Goal: Task Accomplishment & Management: Complete application form

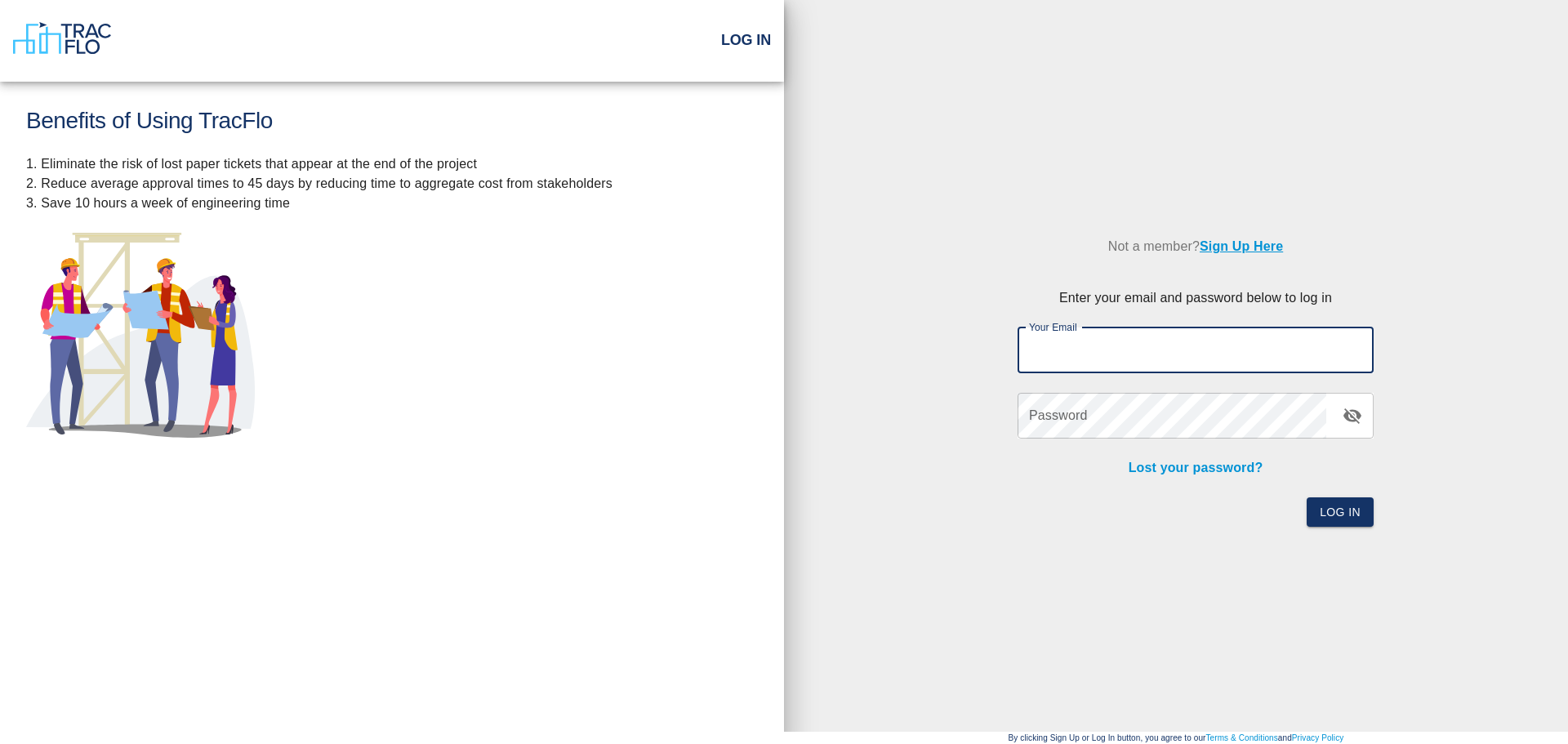
click at [1149, 349] on input "Your Email" at bounding box center [1195, 350] width 356 height 46
type input "[EMAIL_ADDRESS][DOMAIN_NAME]"
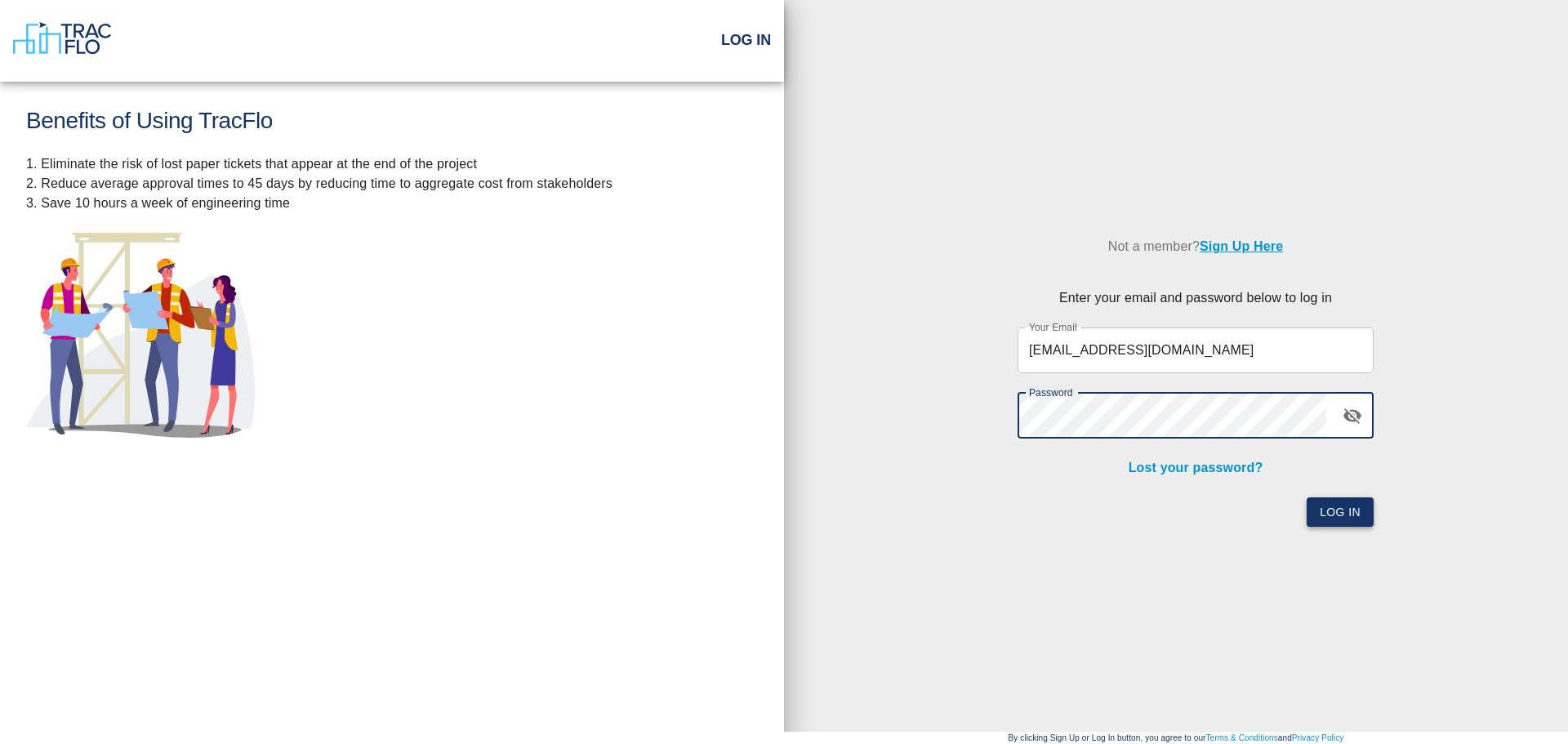
click at [1332, 508] on button "Log In" at bounding box center [1340, 512] width 67 height 31
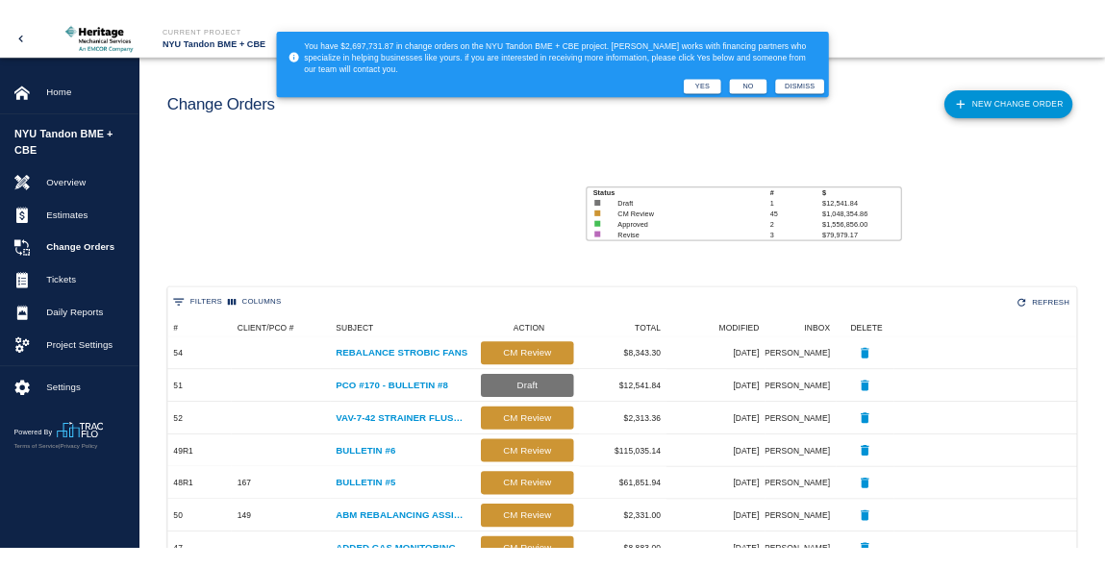
scroll to position [15, 15]
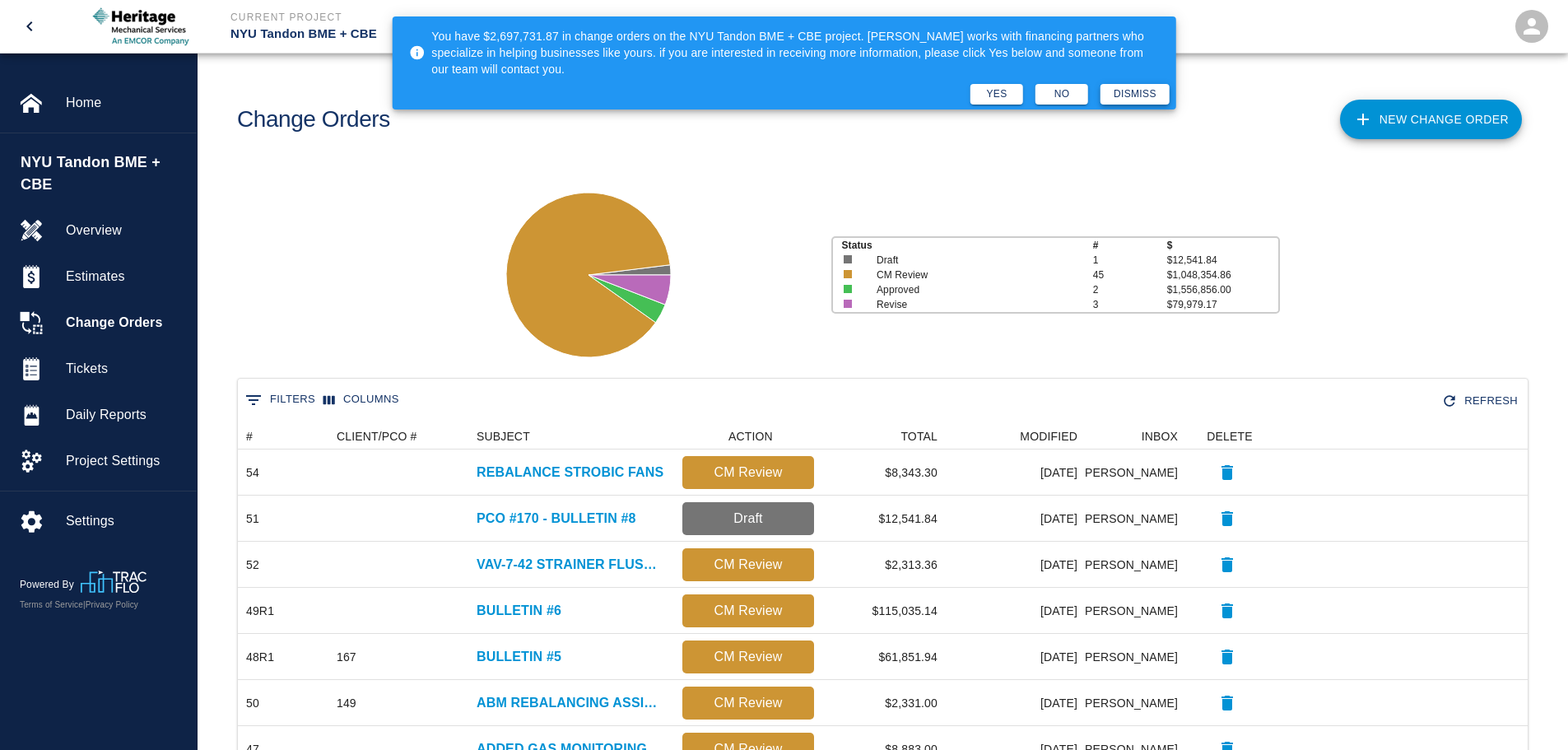
click at [1138, 94] on button "Dismiss" at bounding box center [1135, 94] width 69 height 21
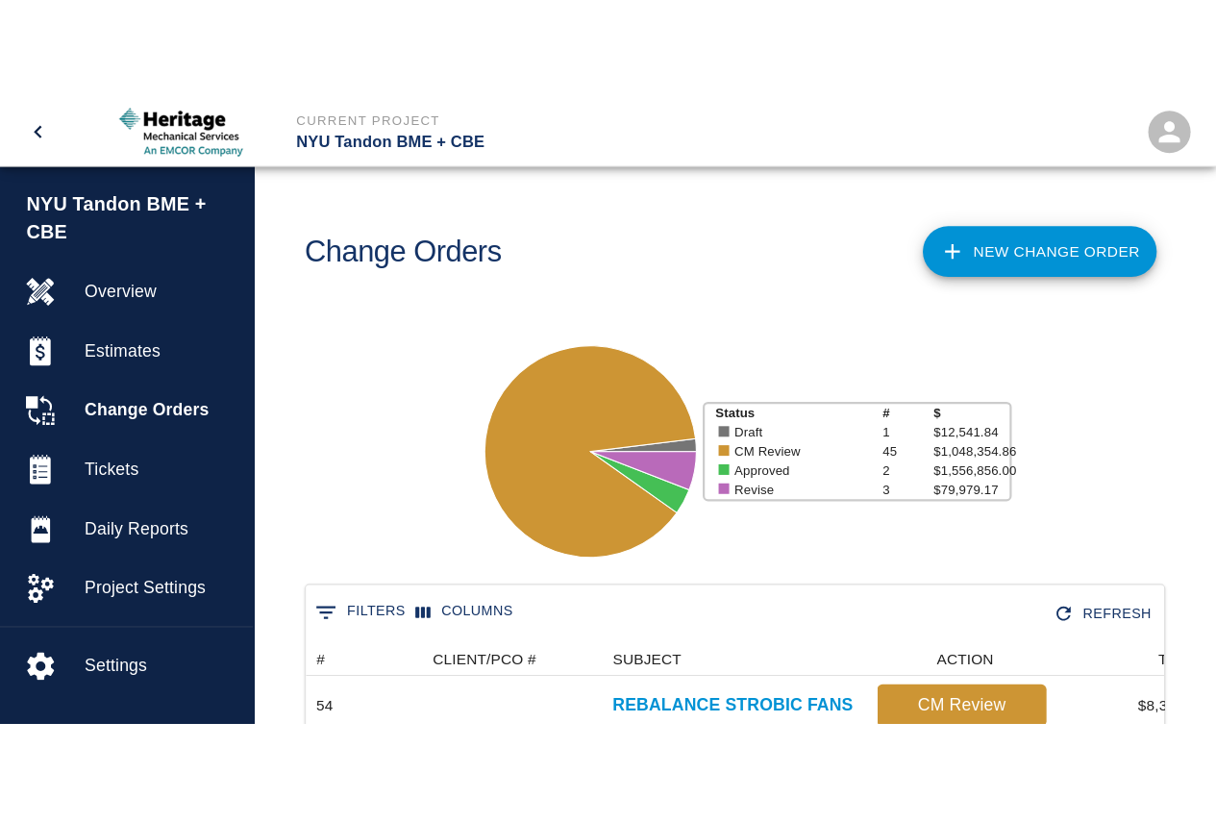
scroll to position [1107, 877]
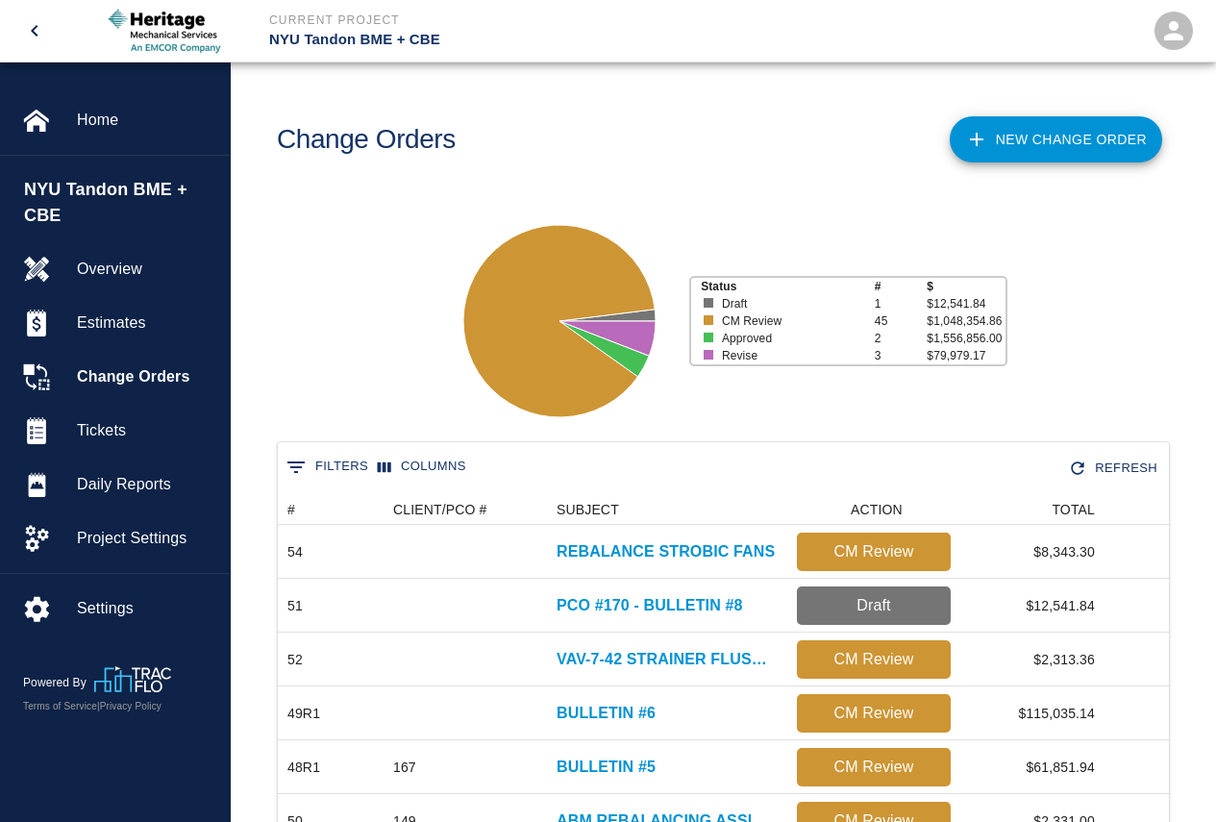
click at [1068, 149] on link "New Change Order" at bounding box center [1056, 139] width 212 height 46
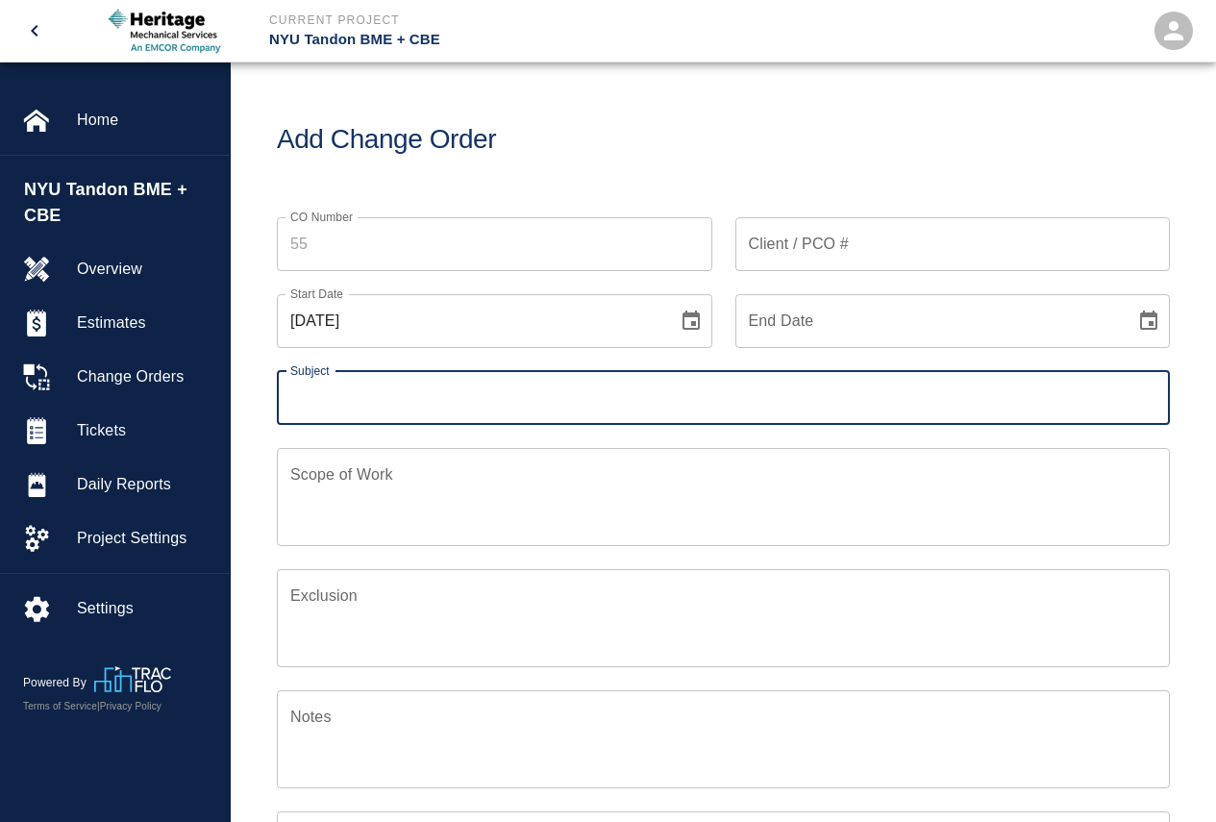
scroll to position [192, 784]
click at [327, 243] on input "CO Number" at bounding box center [494, 244] width 435 height 54
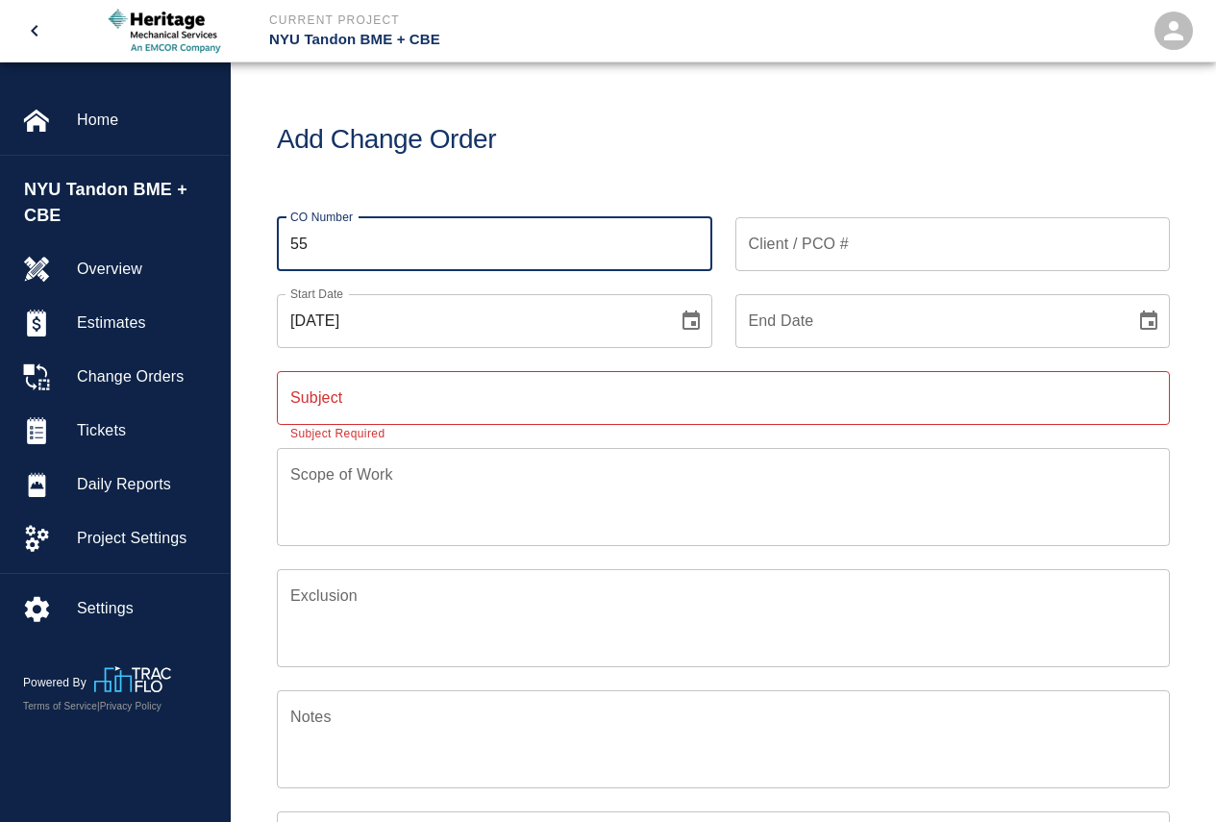
type input "55"
click at [817, 254] on input "Client / PCO #" at bounding box center [952, 244] width 435 height 54
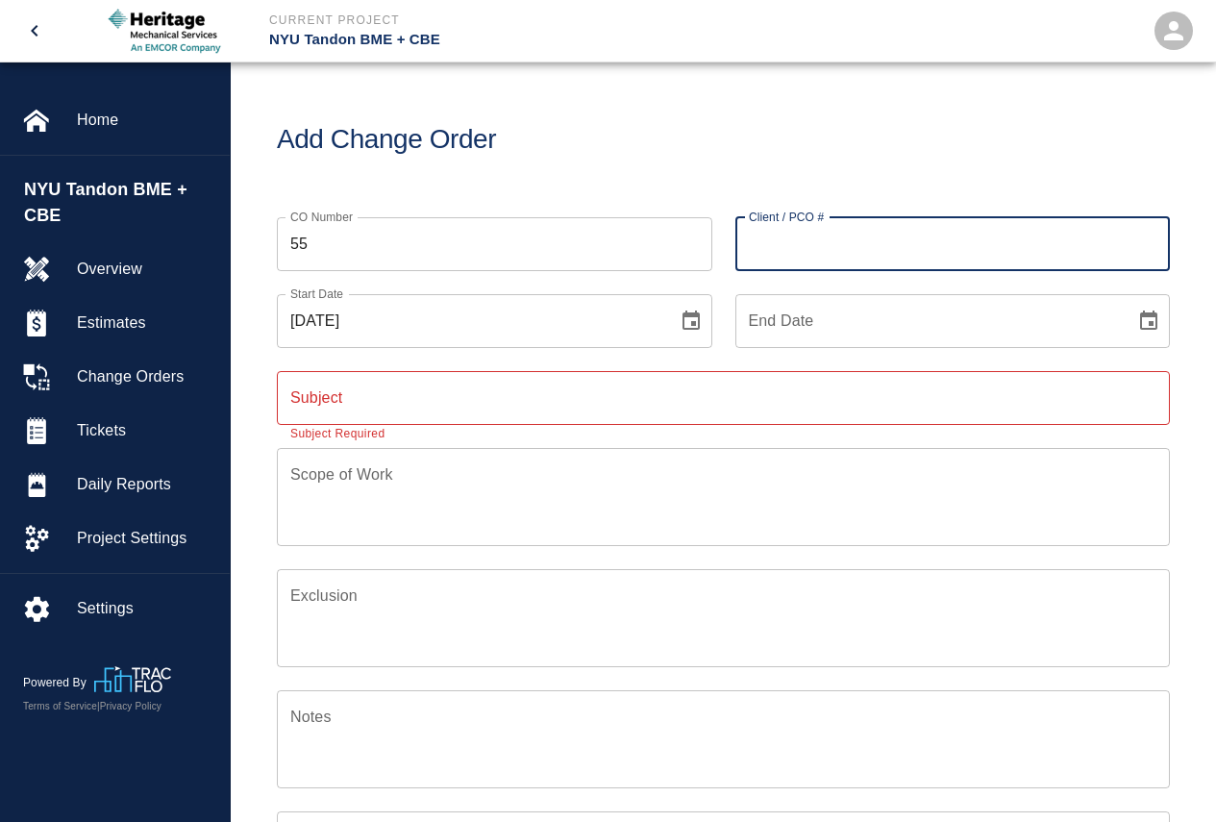
click at [360, 396] on input "Subject" at bounding box center [723, 398] width 893 height 54
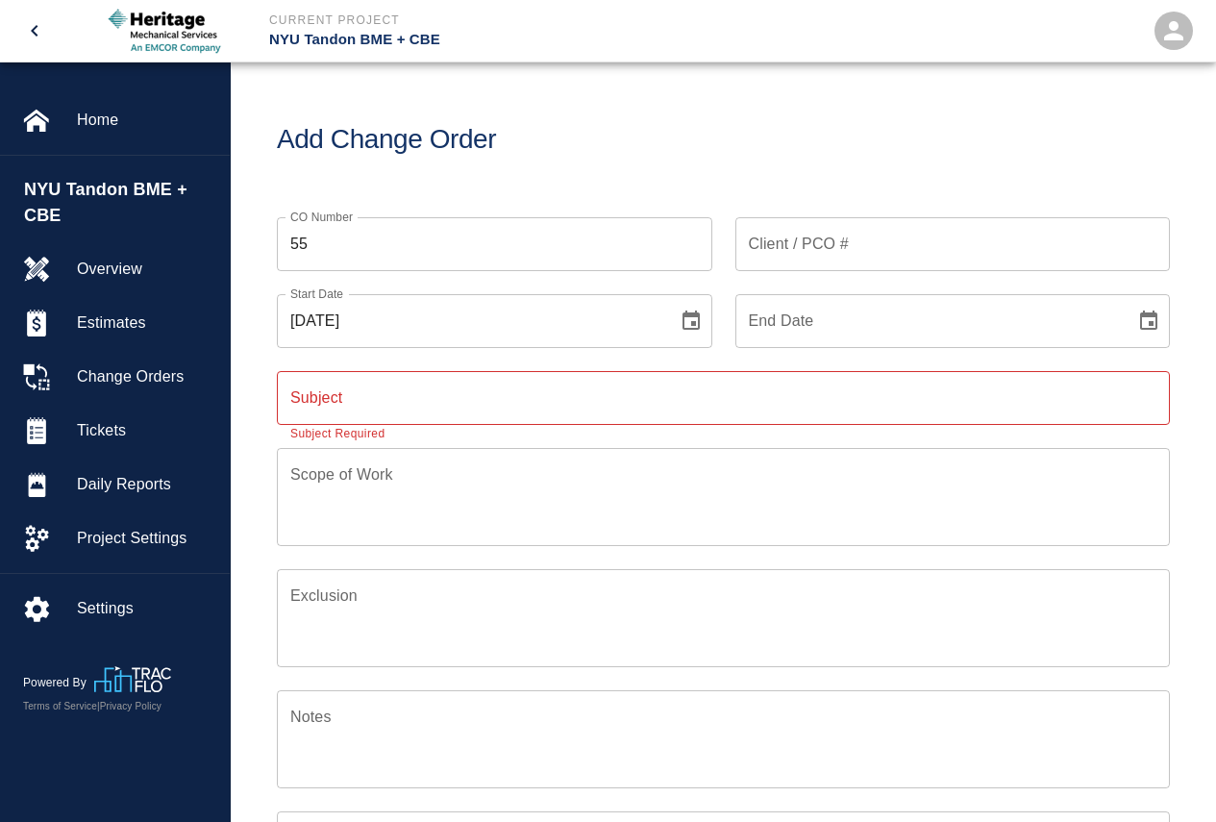
click at [302, 391] on div "Subject Subject Subject Required" at bounding box center [723, 398] width 893 height 54
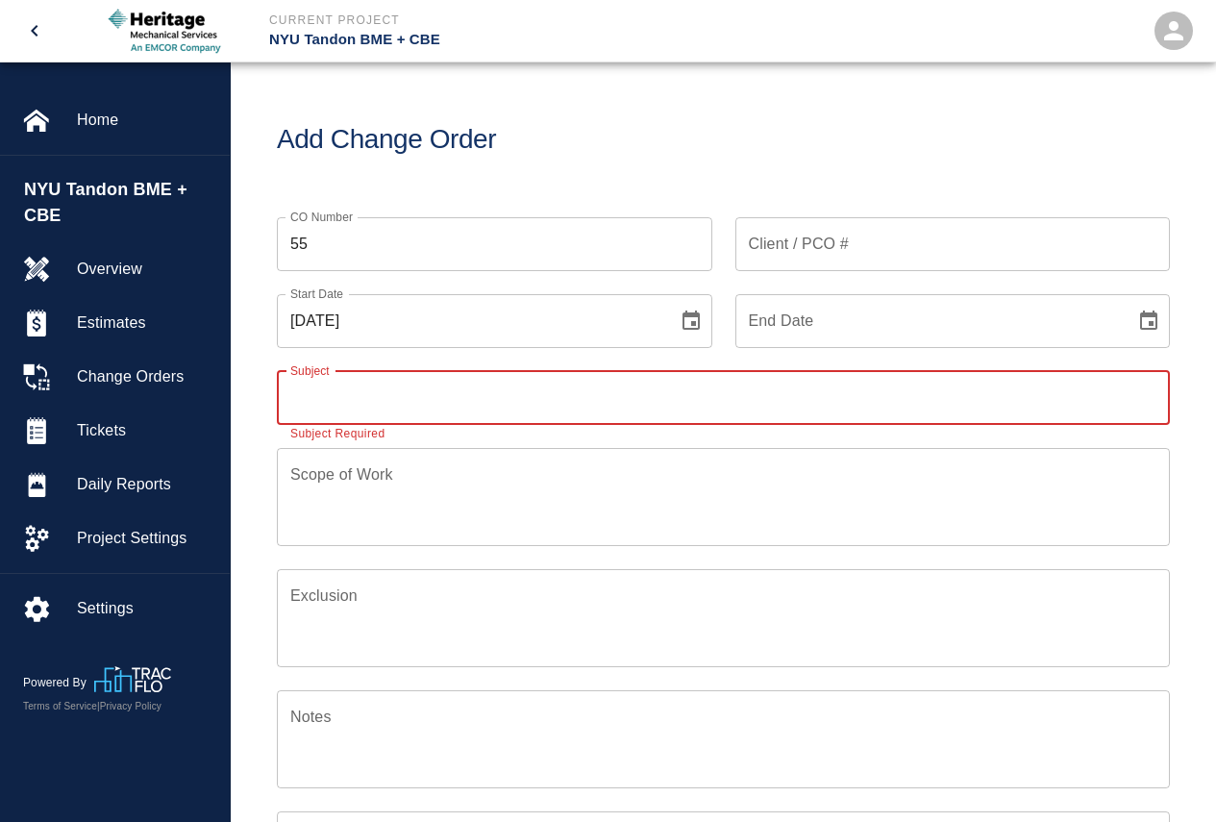
paste input "REBALANCE 7TH FL OPTICS LAB"
type input "REBALANCE 7TH FL OPTICS LAB"
click at [334, 483] on textarea "Scope of Work" at bounding box center [723, 496] width 866 height 66
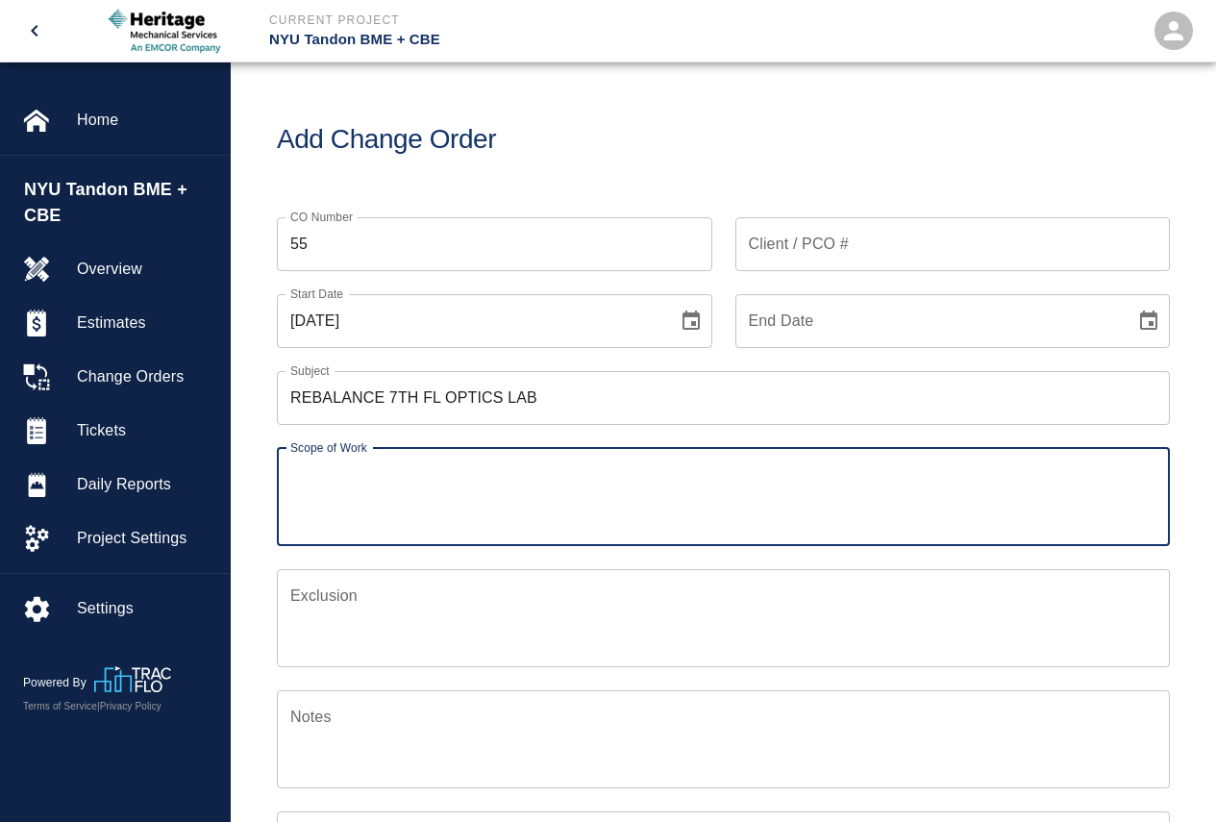
click at [353, 493] on textarea "Scope of Work" at bounding box center [723, 496] width 866 height 66
paste textarea "We herewith submit our change request in the amount of $2,850.75, associated wi…"
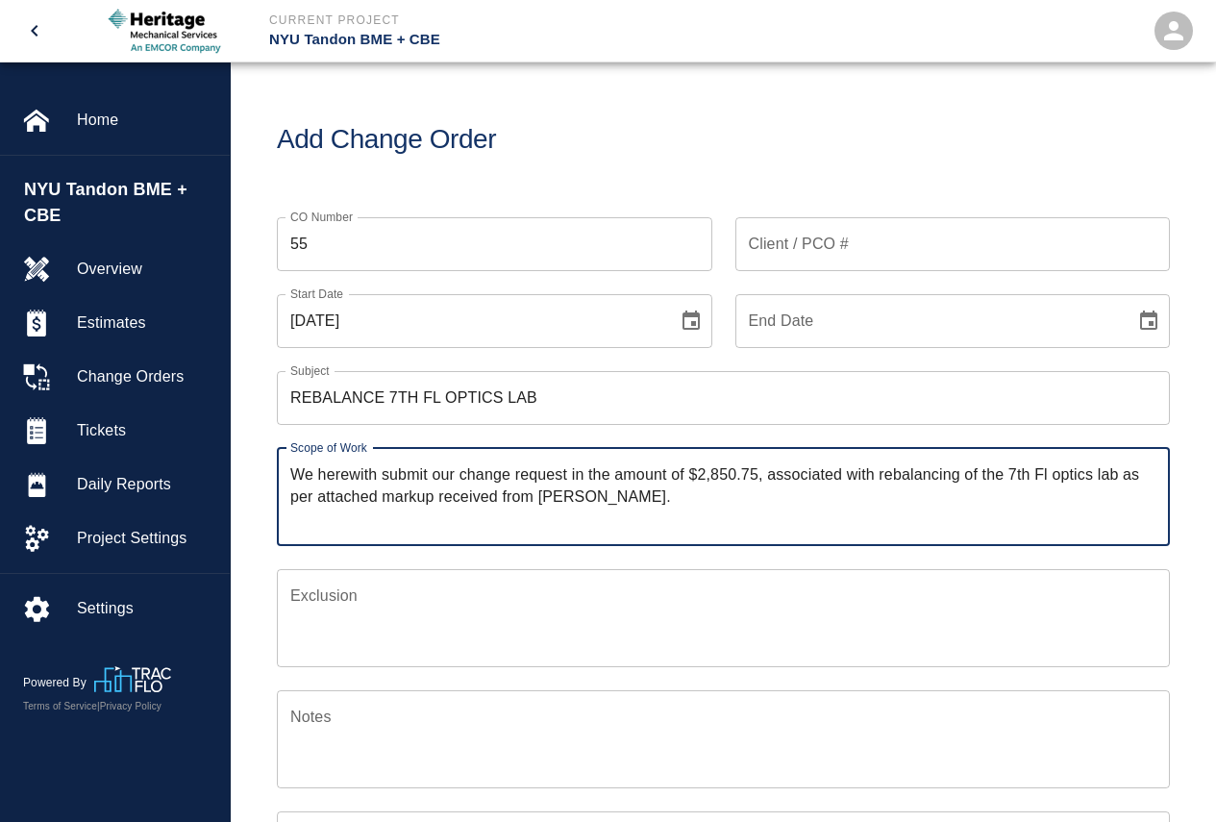
type textarea "We herewith submit our change request in the amount of $2,850.75, associated wi…"
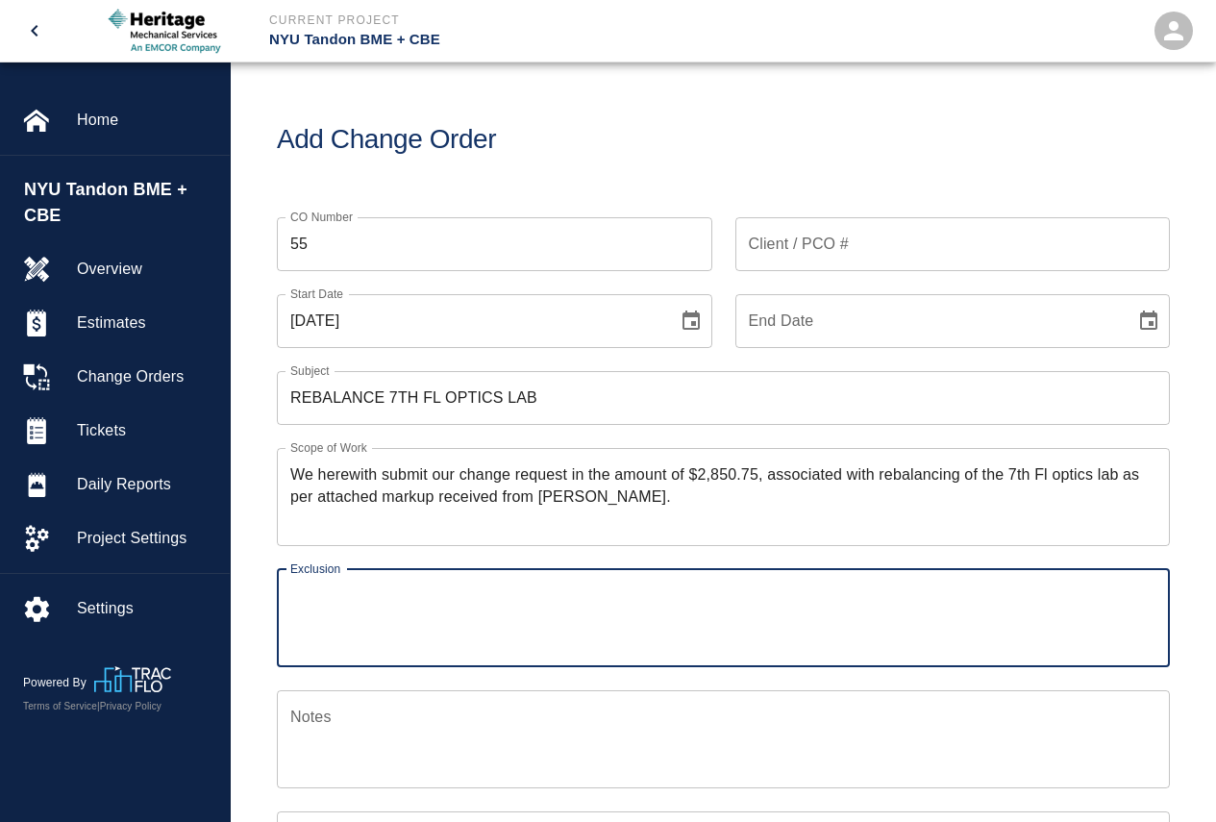
click at [313, 621] on textarea "Exclusion" at bounding box center [723, 617] width 866 height 66
paste textarea "1. Core-drilling, patching, saw cutting, concrete chopping and concrete restora…"
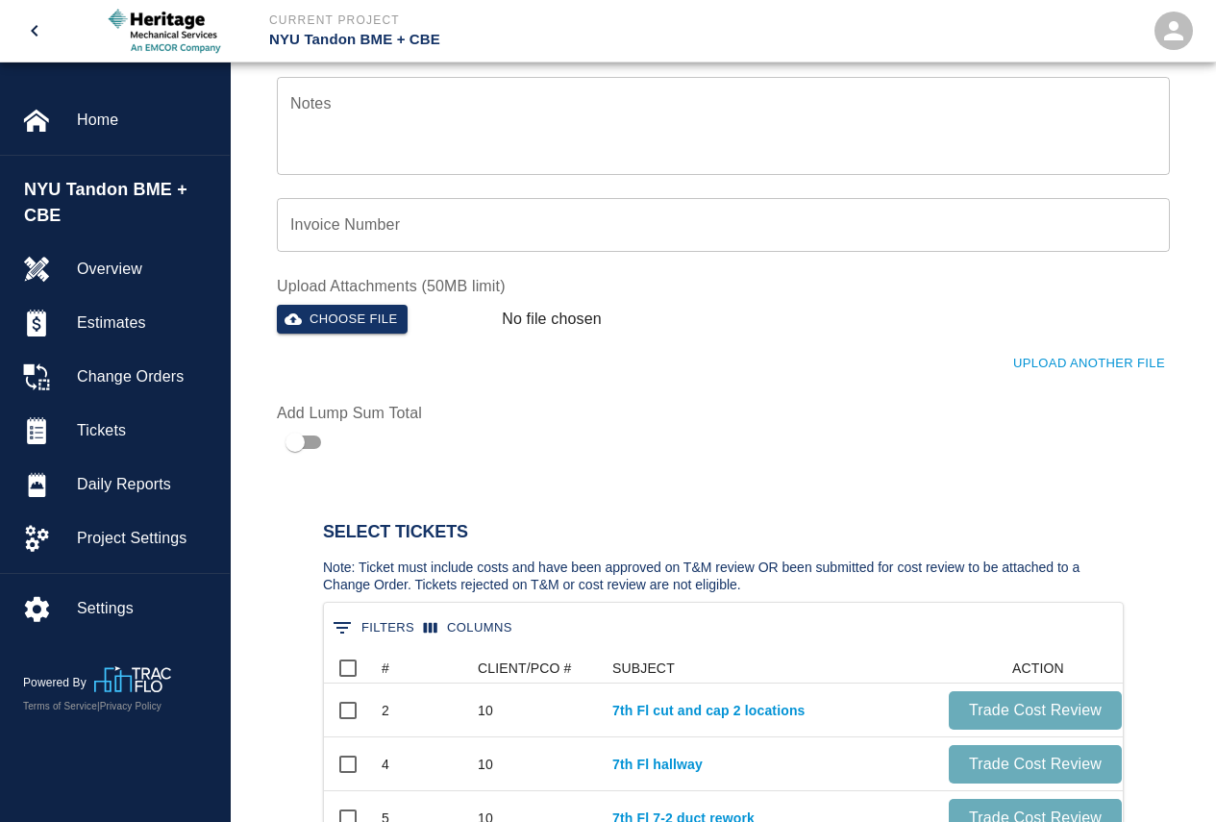
scroll to position [769, 0]
type textarea "1. Core-drilling, patching, saw cutting, concrete chopping and concrete restora…"
click at [311, 440] on input "checkbox" at bounding box center [295, 441] width 110 height 37
checkbox input "true"
click at [904, 434] on input "Total" at bounding box center [852, 428] width 634 height 54
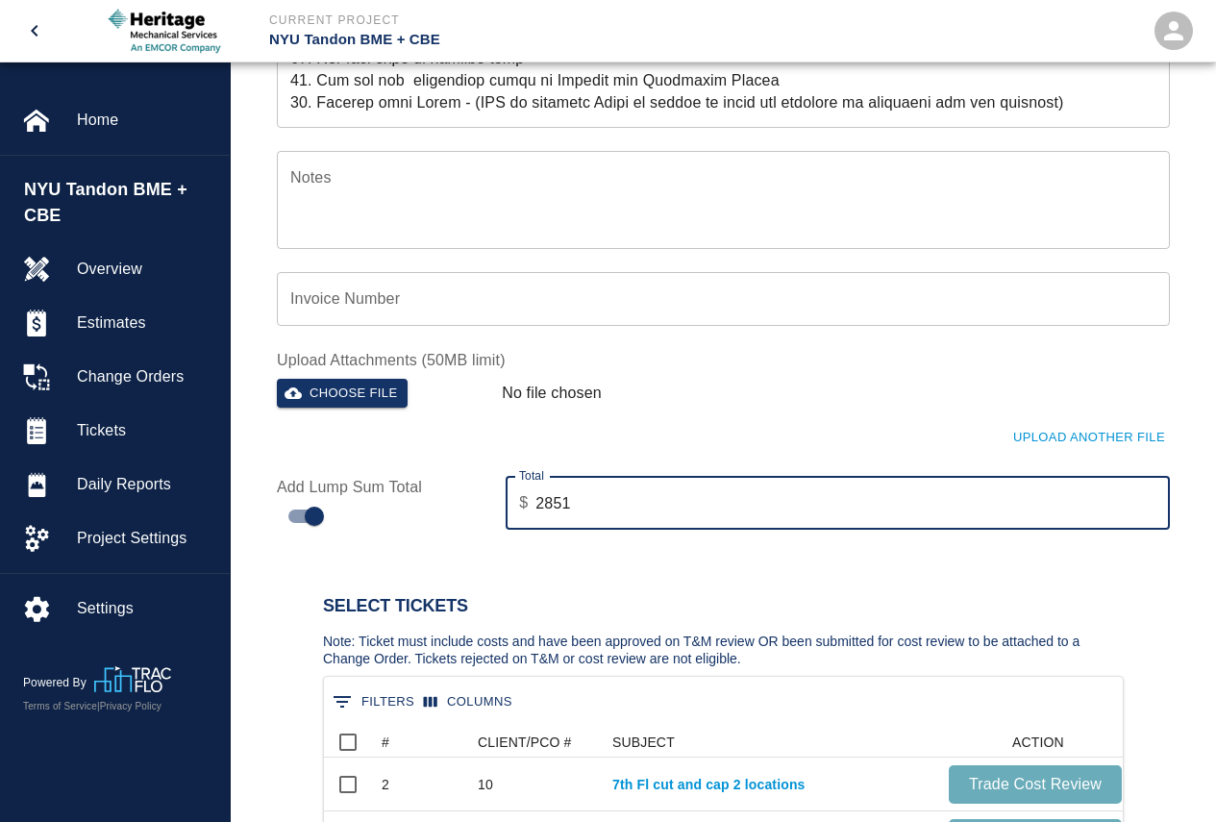
scroll to position [673, 0]
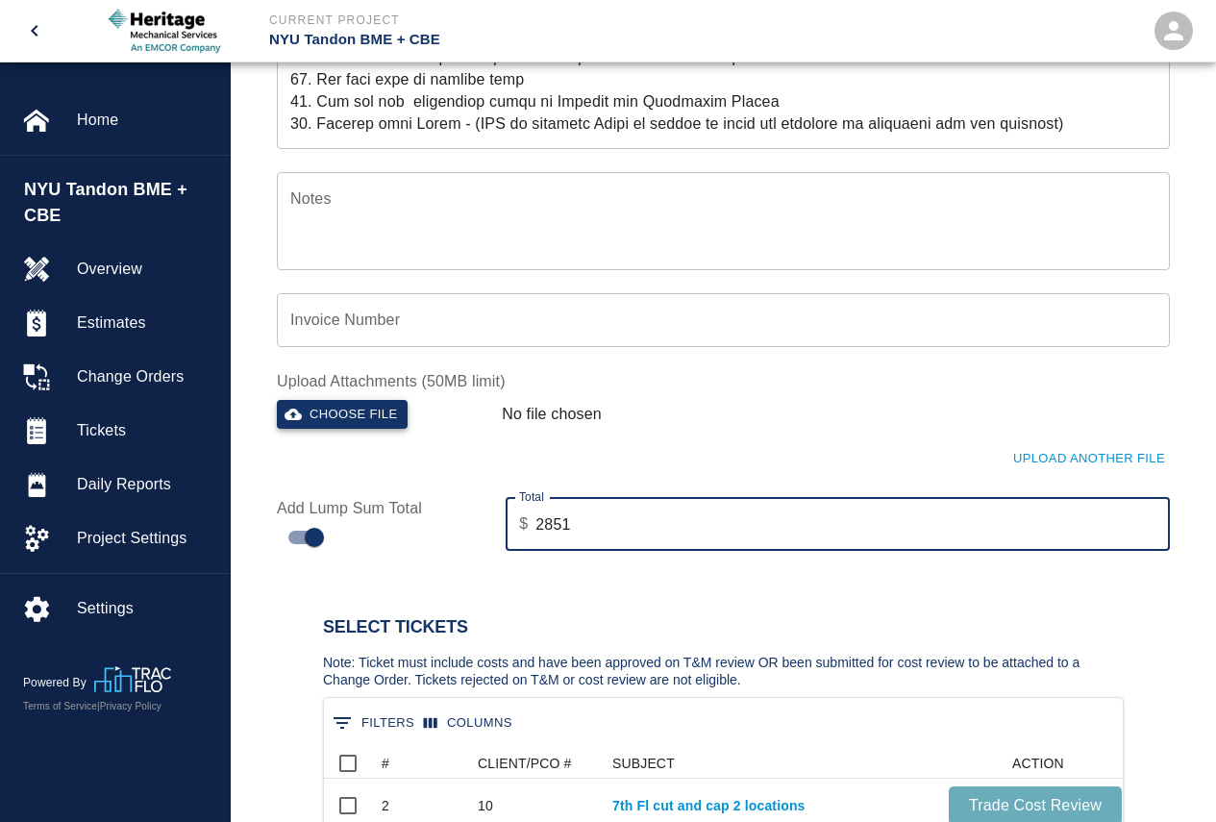
type input "2851"
click at [323, 413] on button "Choose file" at bounding box center [342, 415] width 131 height 30
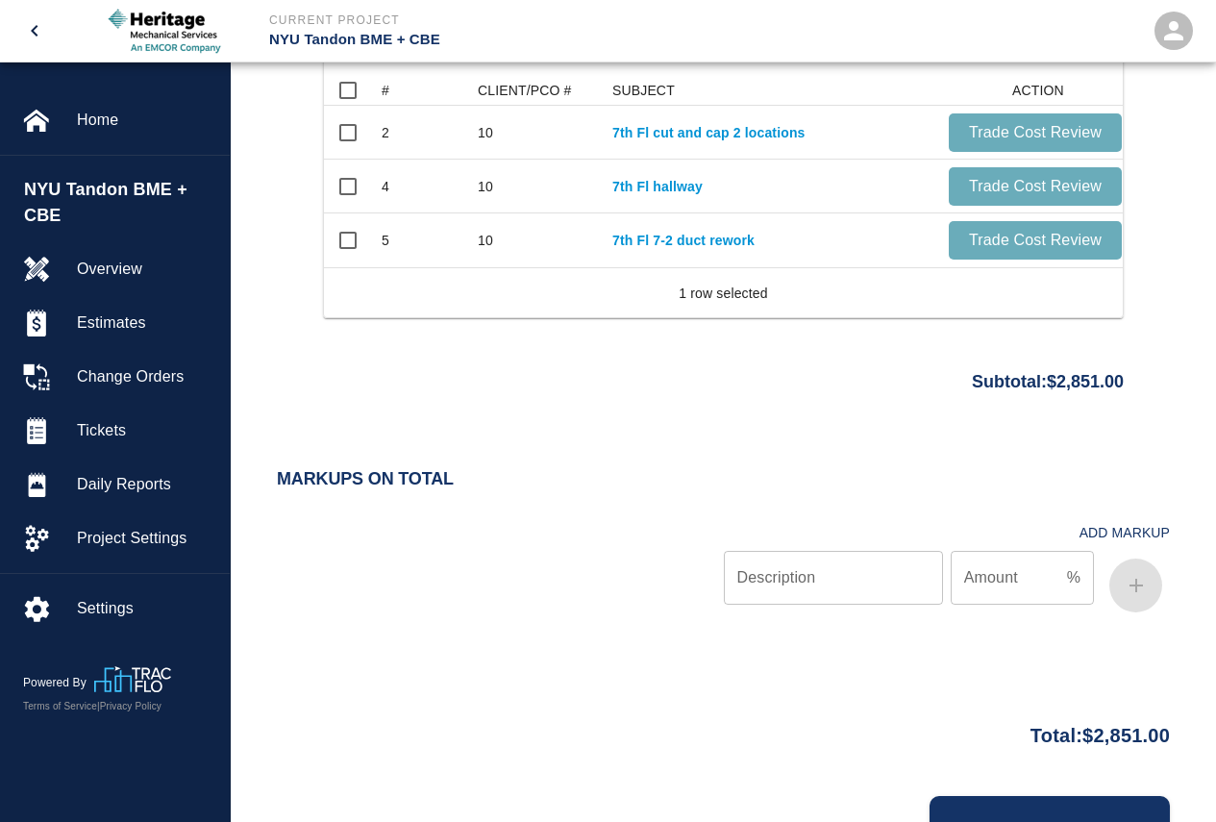
scroll to position [1448, 0]
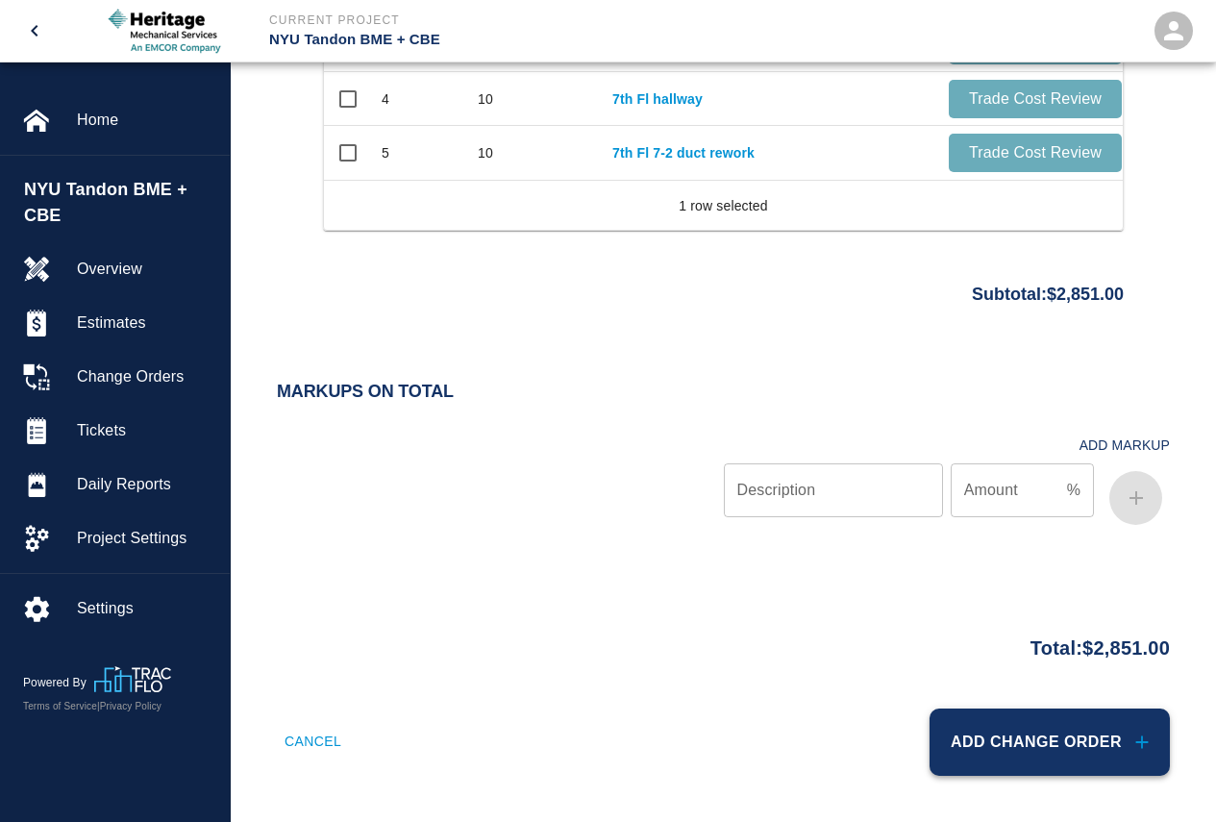
click at [1002, 741] on button "Add Change Order" at bounding box center [1050, 741] width 240 height 67
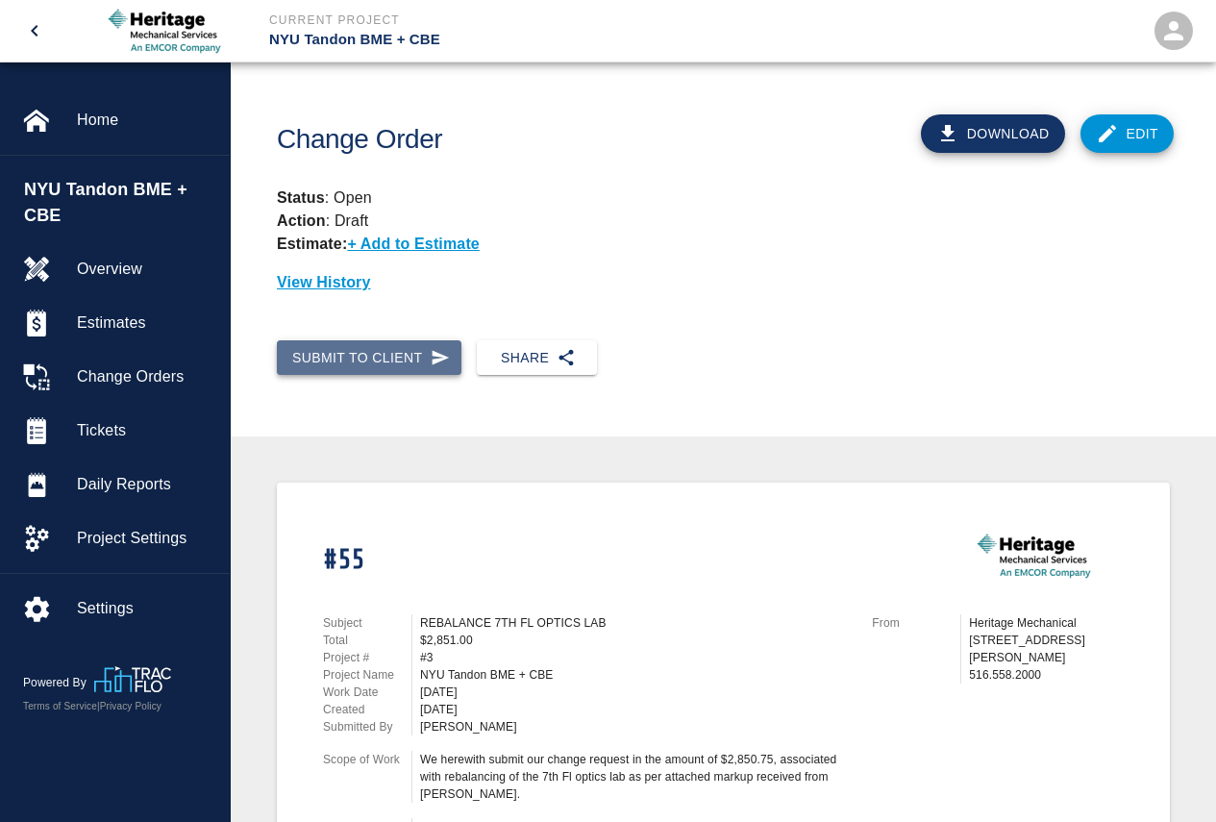
click at [374, 360] on button "Submit to Client" at bounding box center [369, 358] width 185 height 36
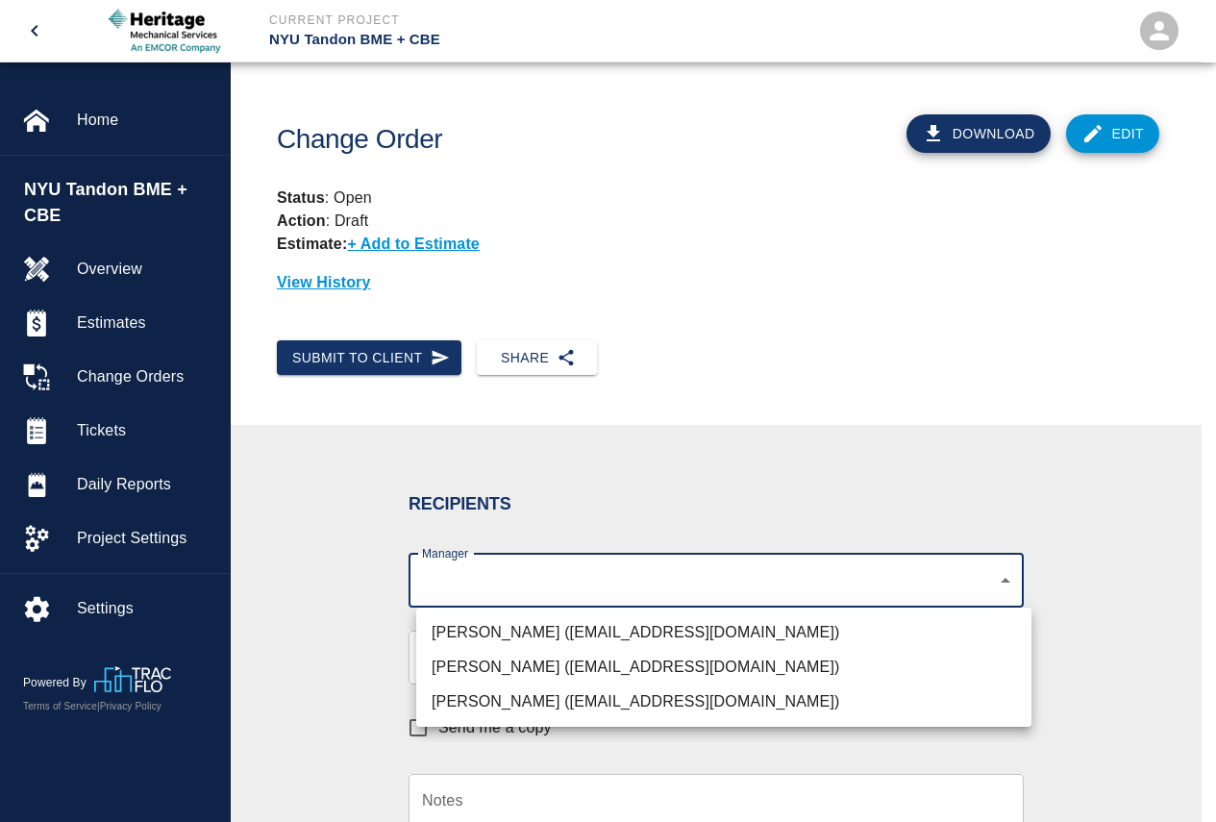
click at [480, 590] on body "Current Project NYU Tandon BME + CBE Home NYU Tandon BME + CBE Overview Estimat…" at bounding box center [608, 411] width 1216 height 822
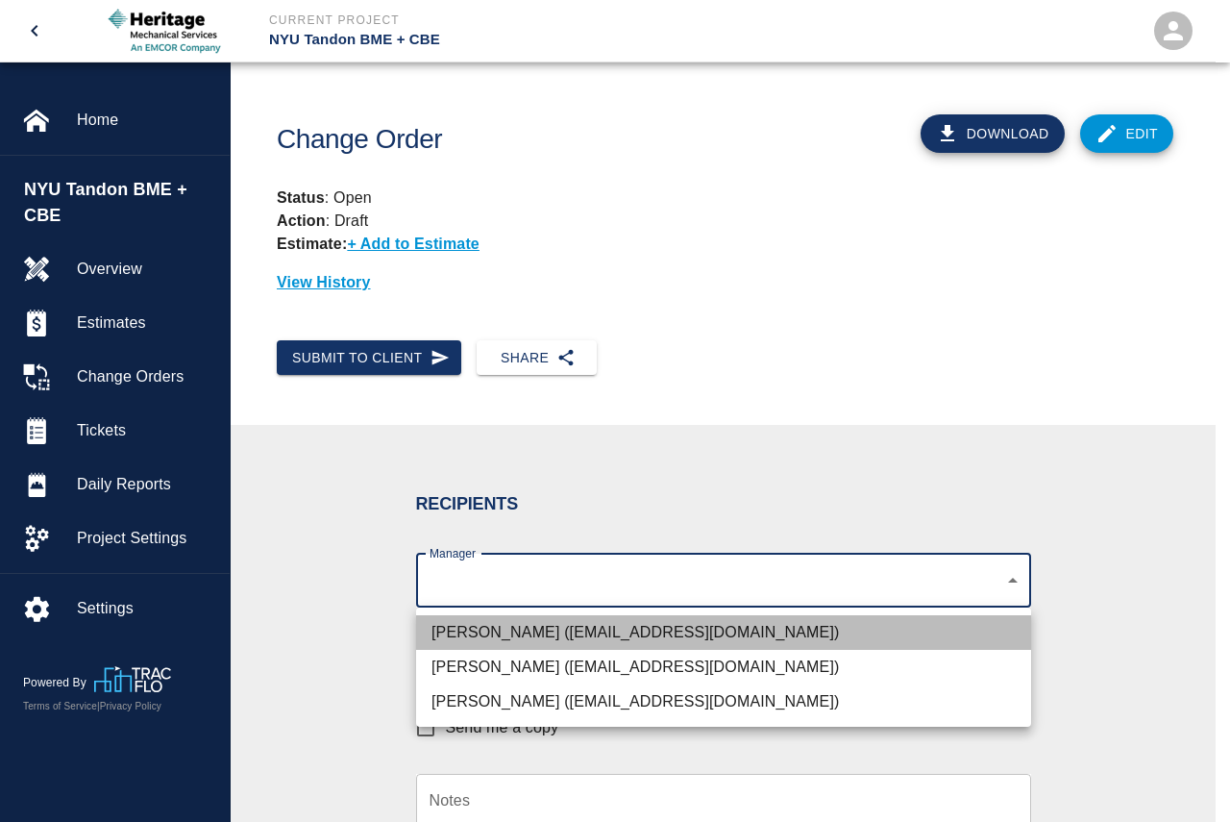
click at [484, 634] on li "[PERSON_NAME] ([EMAIL_ADDRESS][DOMAIN_NAME])" at bounding box center [723, 632] width 615 height 35
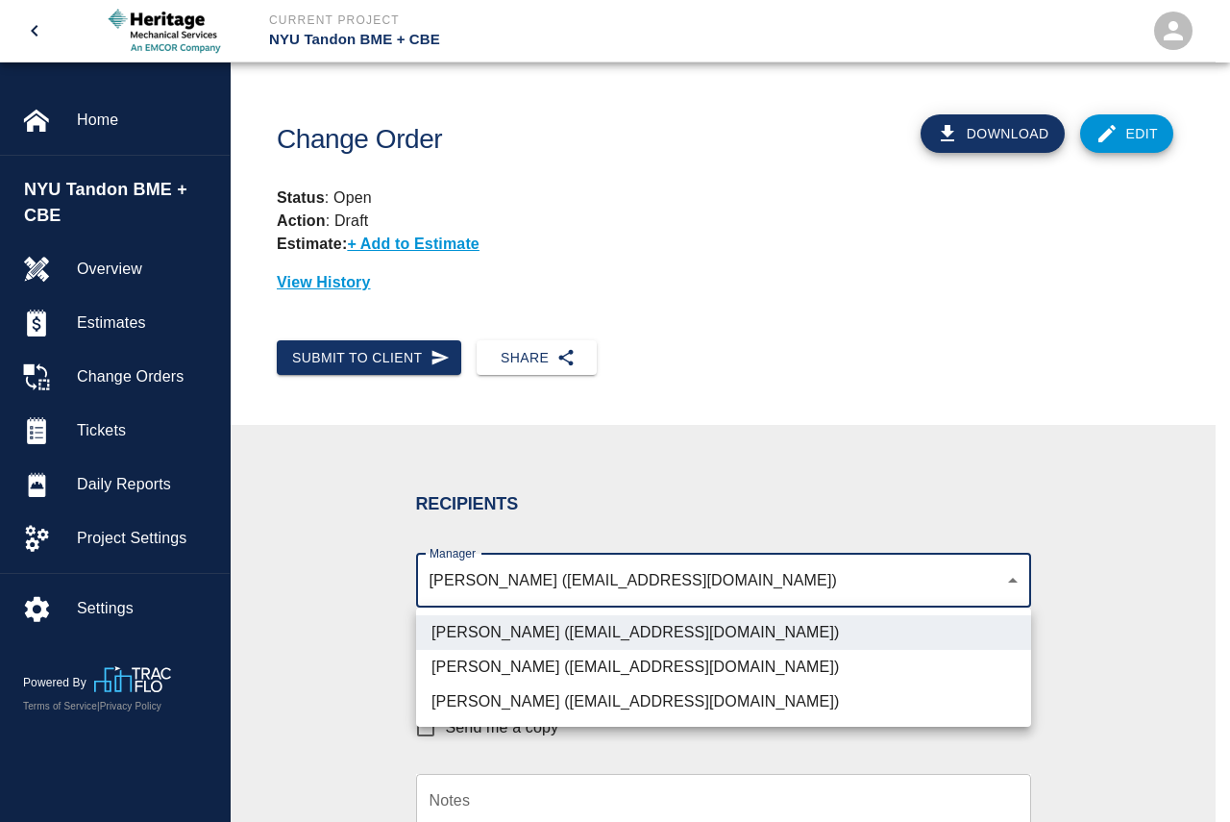
drag, startPoint x: 464, startPoint y: 670, endPoint x: 458, endPoint y: 701, distance: 31.5
click at [464, 671] on li "[PERSON_NAME] ([EMAIL_ADDRESS][DOMAIN_NAME])" at bounding box center [723, 667] width 615 height 35
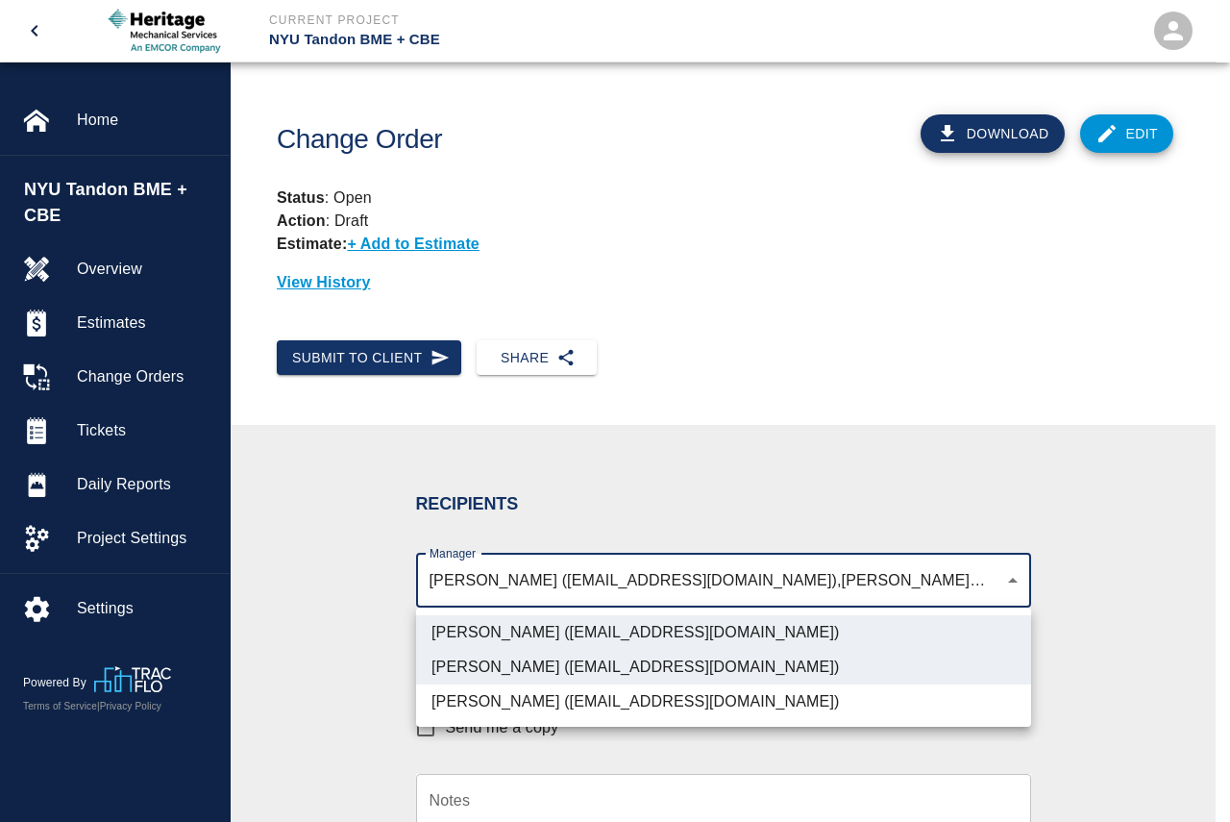
click at [457, 710] on li "[PERSON_NAME] ([EMAIL_ADDRESS][DOMAIN_NAME])" at bounding box center [723, 701] width 615 height 35
type input "11879e24-eb45-4348-998f-3e9e5a2067a3,1276d25b-4b9b-4309-84ce-fff811c2d04c,ecfc5…"
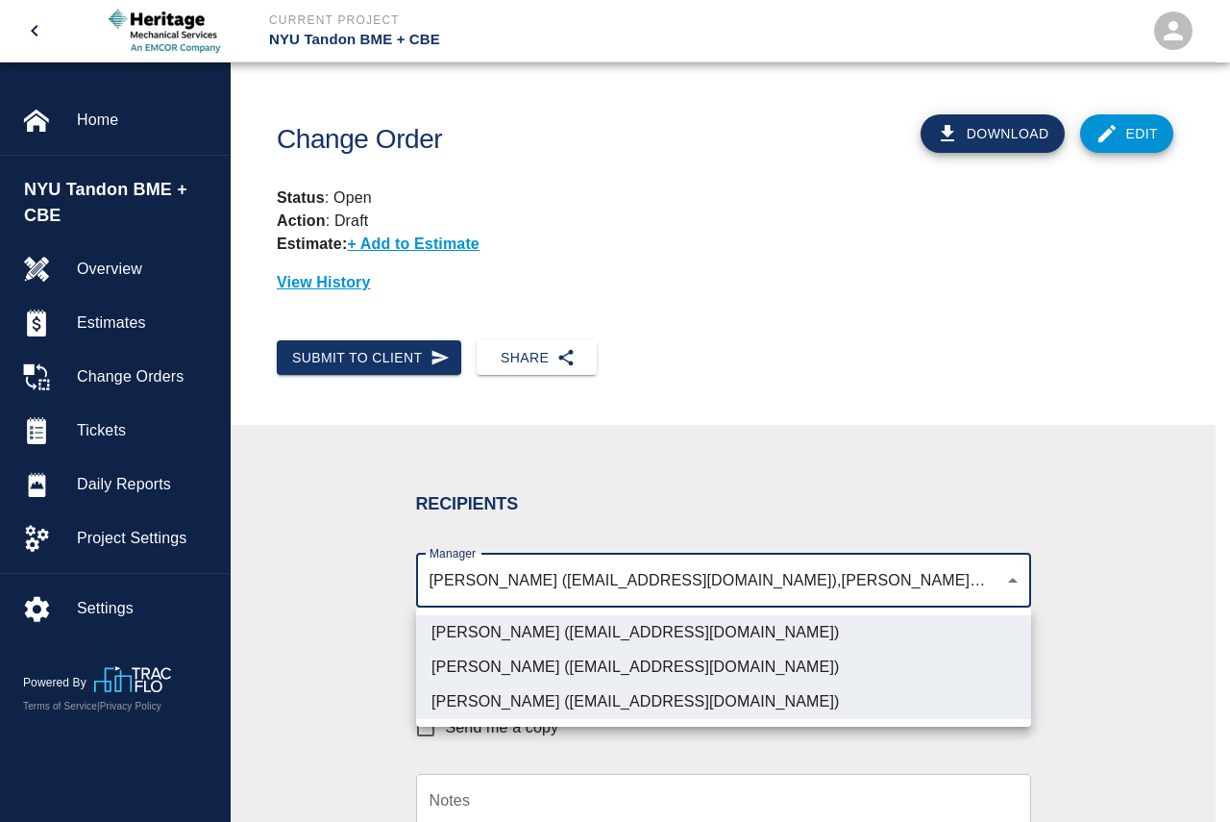
click at [342, 650] on div at bounding box center [615, 411] width 1230 height 822
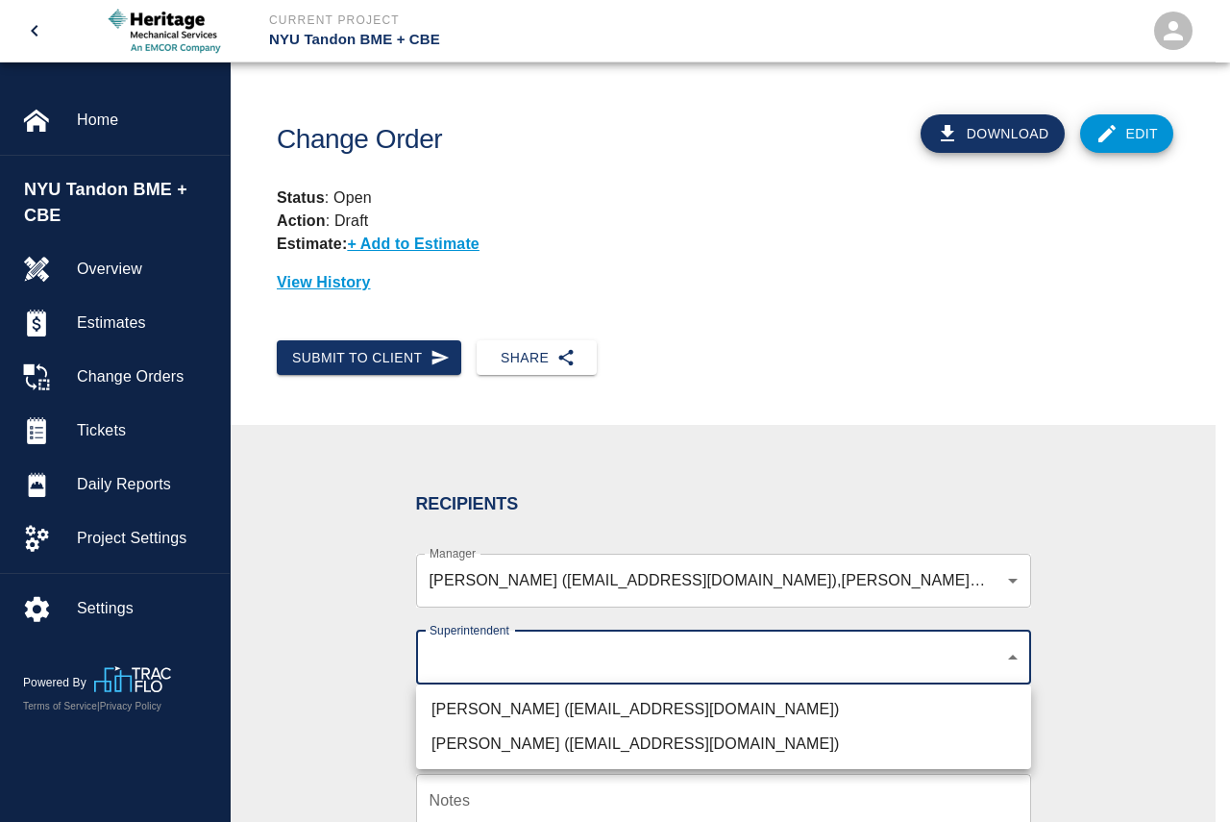
click at [487, 658] on body "Current Project NYU Tandon BME + CBE Home NYU Tandon BME + CBE Overview Estimat…" at bounding box center [615, 411] width 1230 height 822
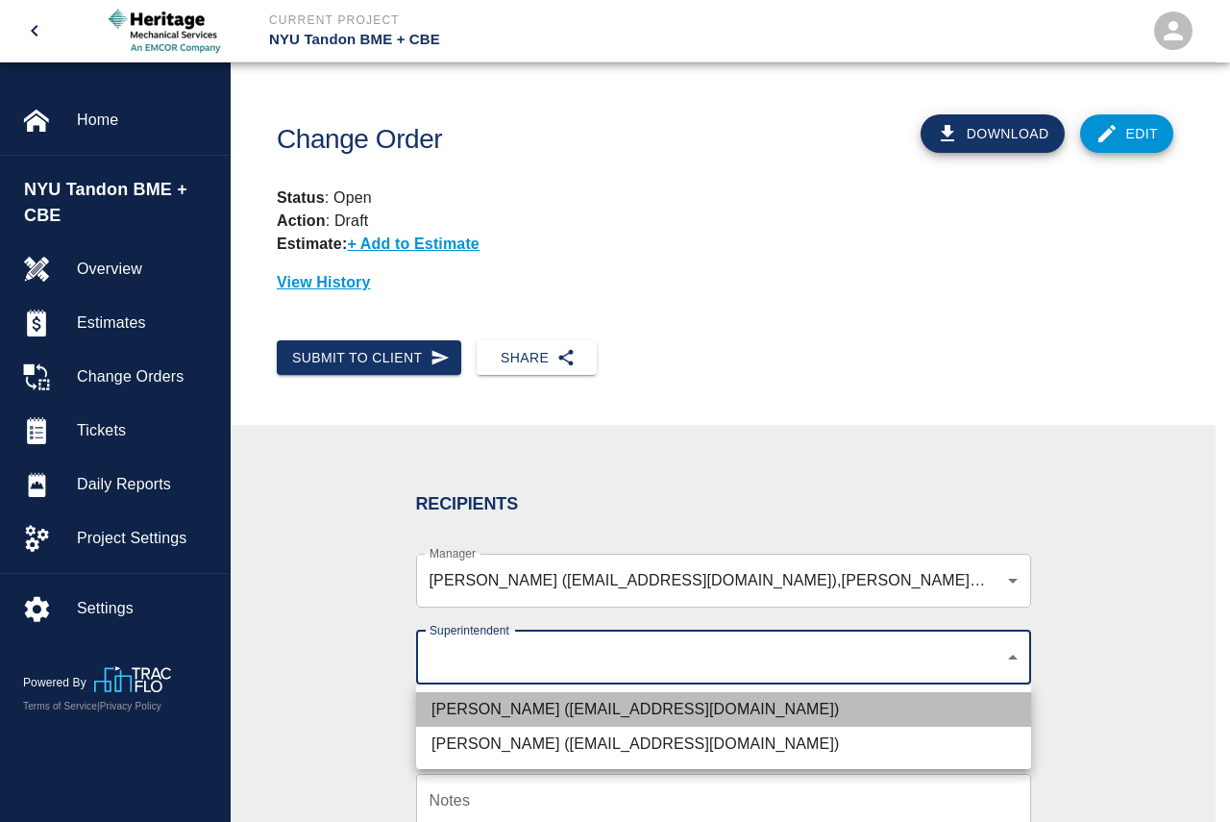
click at [478, 713] on li "[PERSON_NAME] ([EMAIL_ADDRESS][DOMAIN_NAME])" at bounding box center [723, 709] width 615 height 35
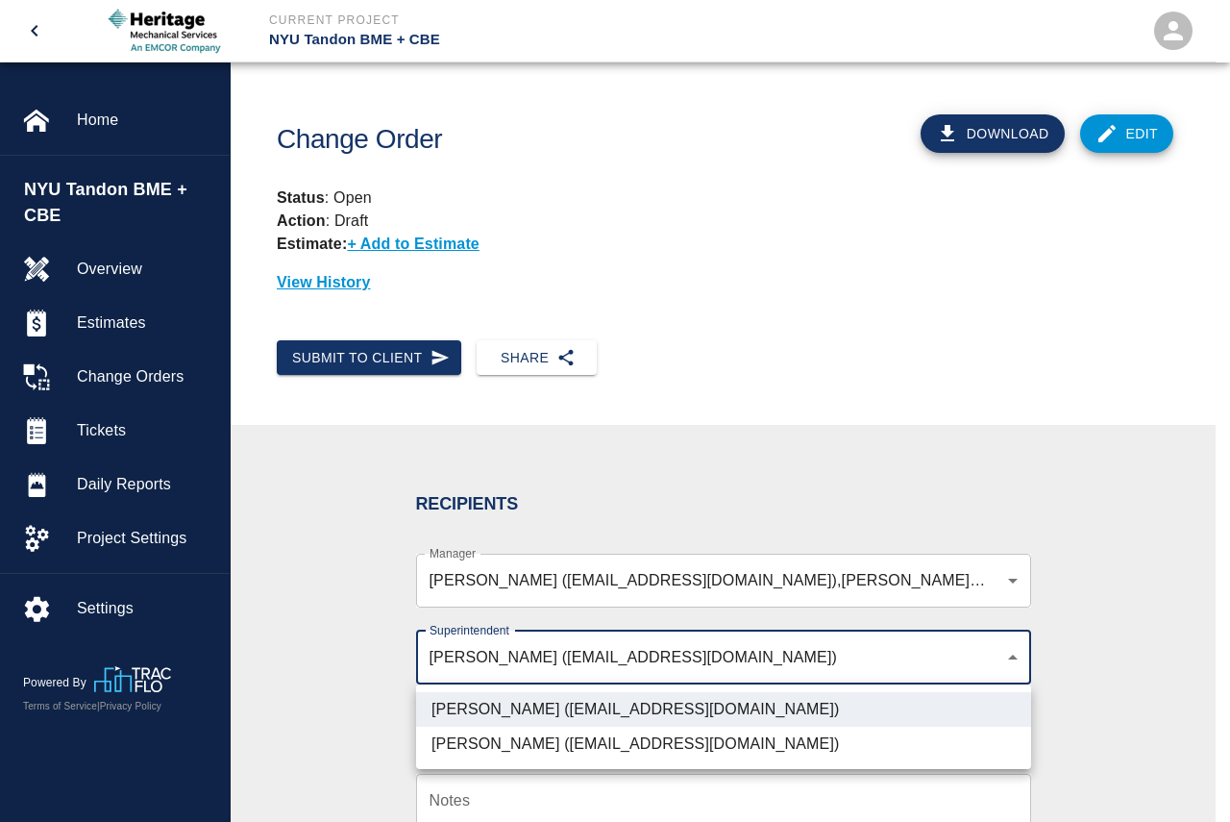
click at [460, 738] on li "[PERSON_NAME] ([EMAIL_ADDRESS][DOMAIN_NAME])" at bounding box center [723, 744] width 615 height 35
type input "2c3cc4eb-2a46-4a07-a985-8cb94153e5ba,f398f9a3-510f-417a-a98d-605682c34035"
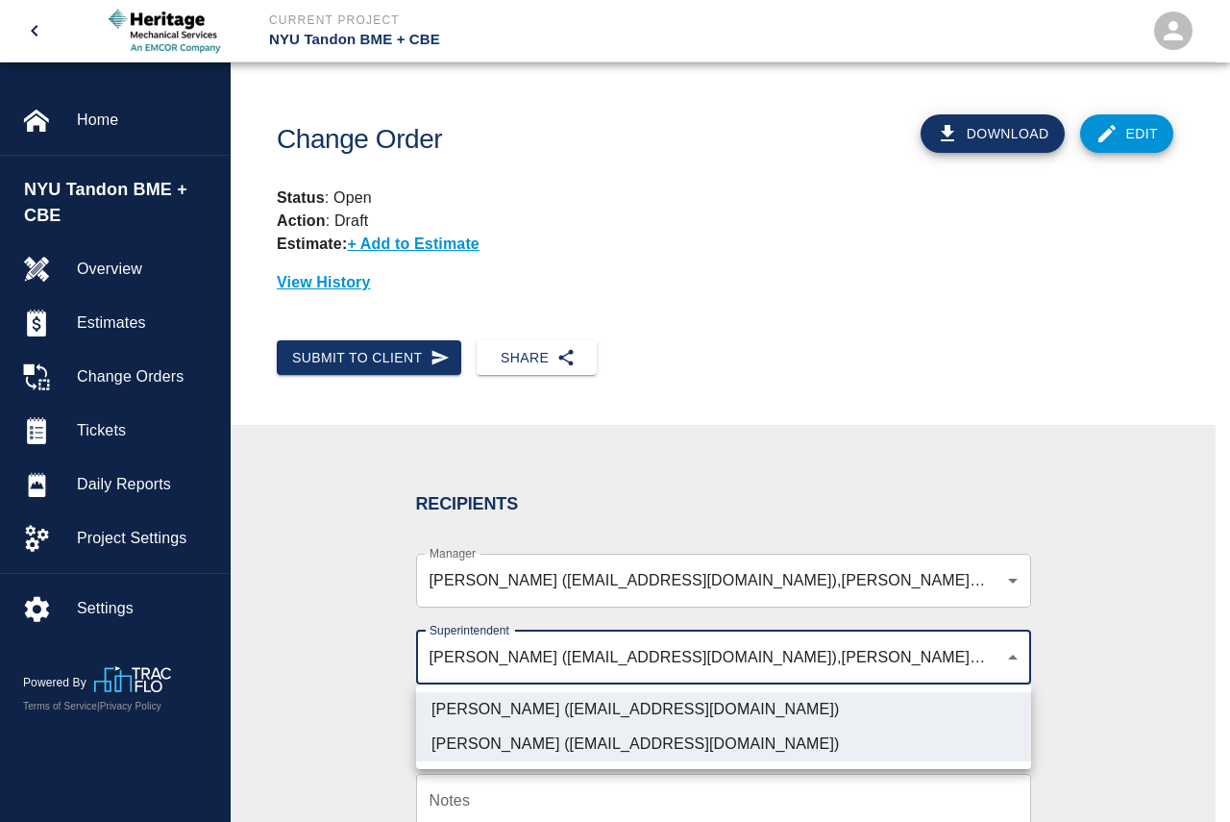
click at [801, 439] on div at bounding box center [615, 411] width 1230 height 822
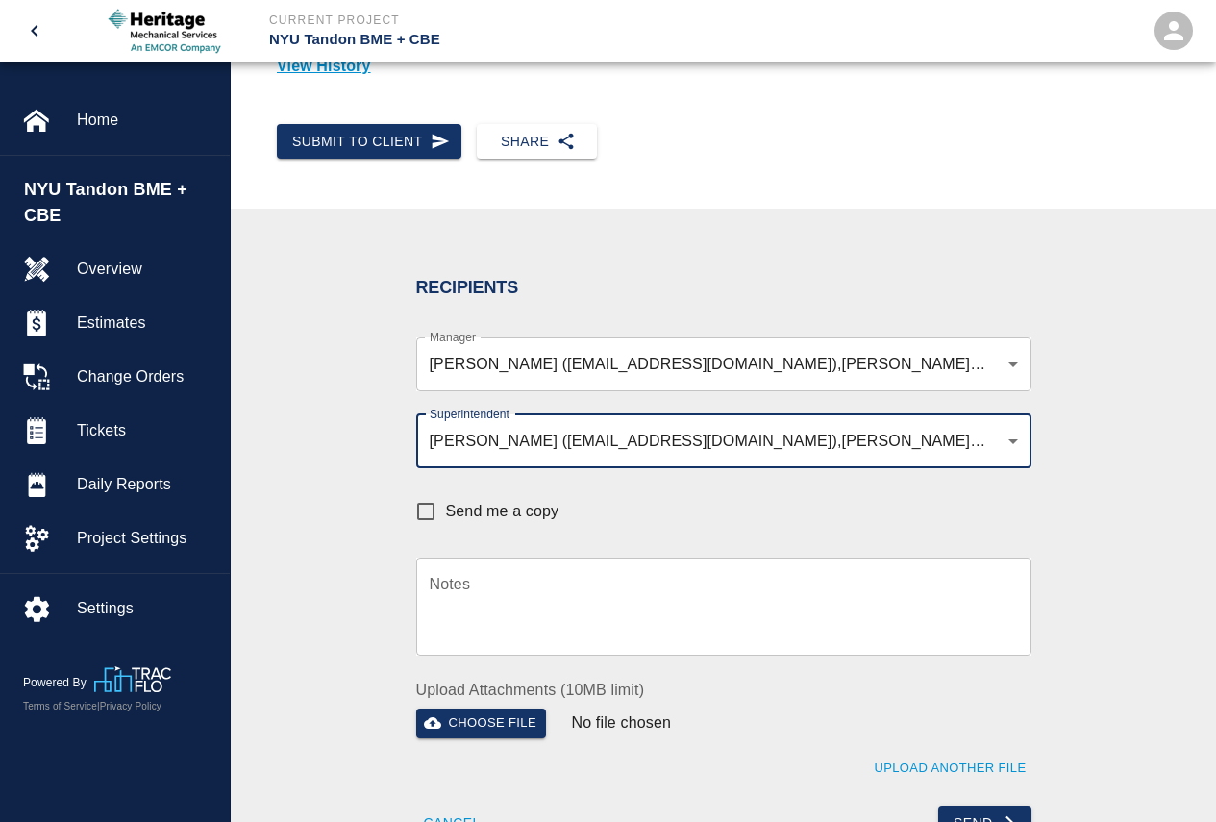
scroll to position [385, 0]
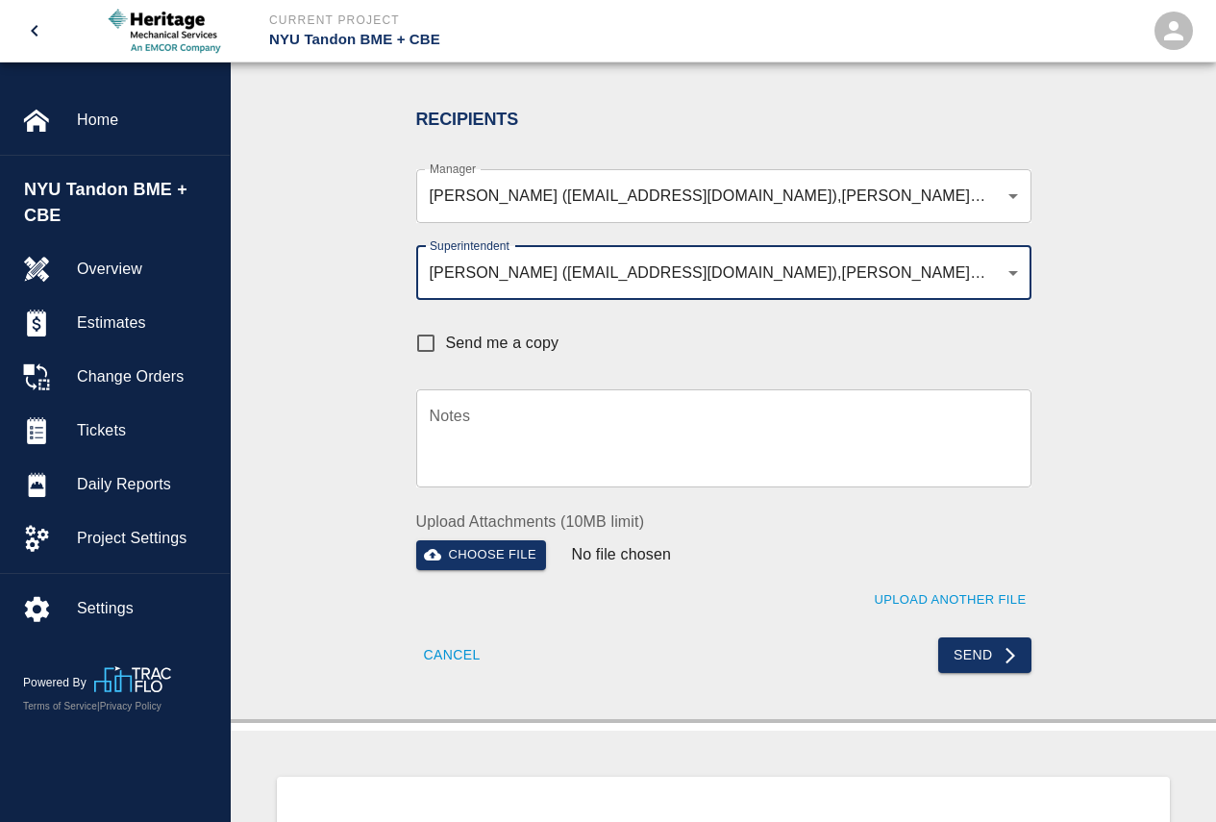
click at [426, 343] on input "Send me a copy" at bounding box center [426, 343] width 40 height 40
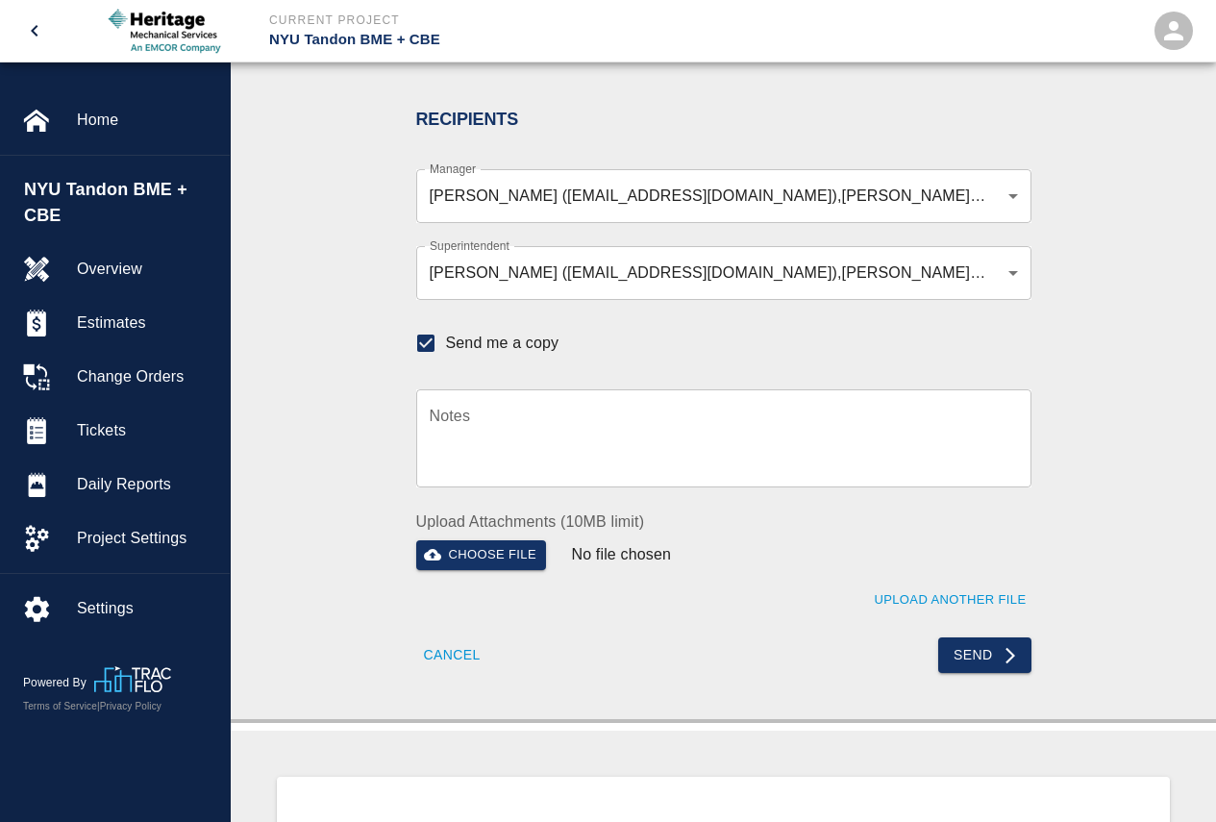
click at [429, 335] on input "Send me a copy" at bounding box center [426, 343] width 40 height 40
checkbox input "false"
click at [984, 637] on button "Send" at bounding box center [984, 655] width 93 height 36
